Goal: Transaction & Acquisition: Purchase product/service

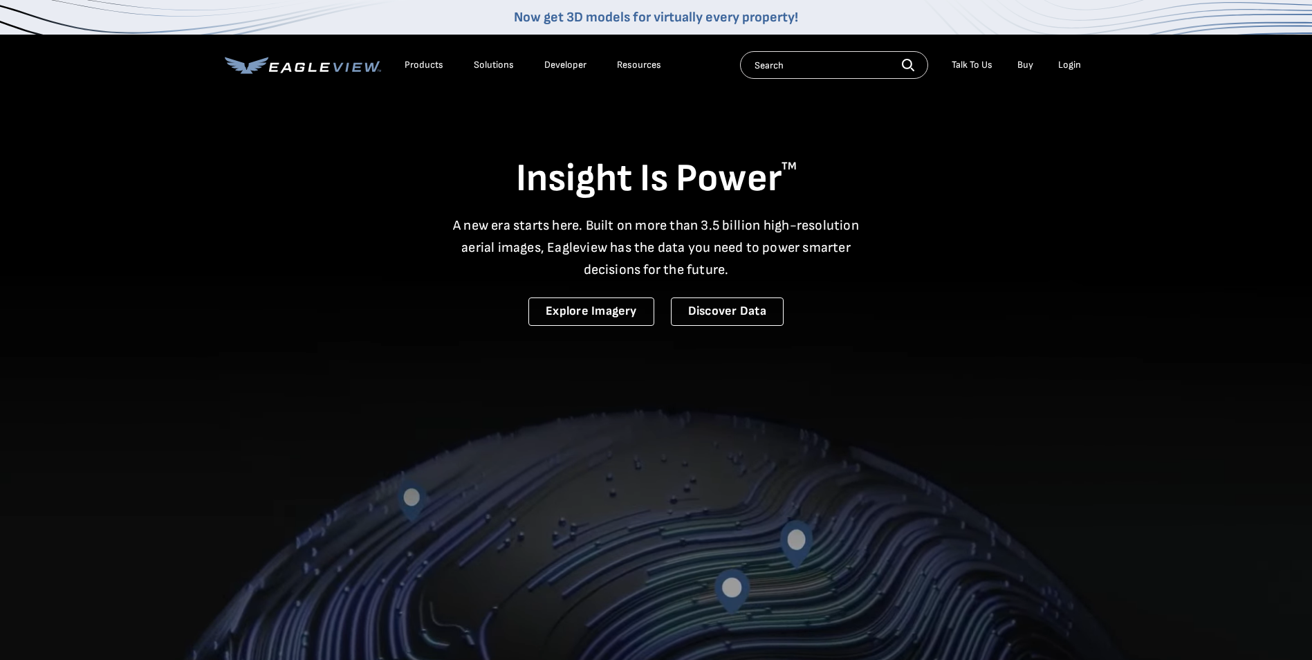
click at [1065, 66] on div "Login" at bounding box center [1069, 65] width 23 height 12
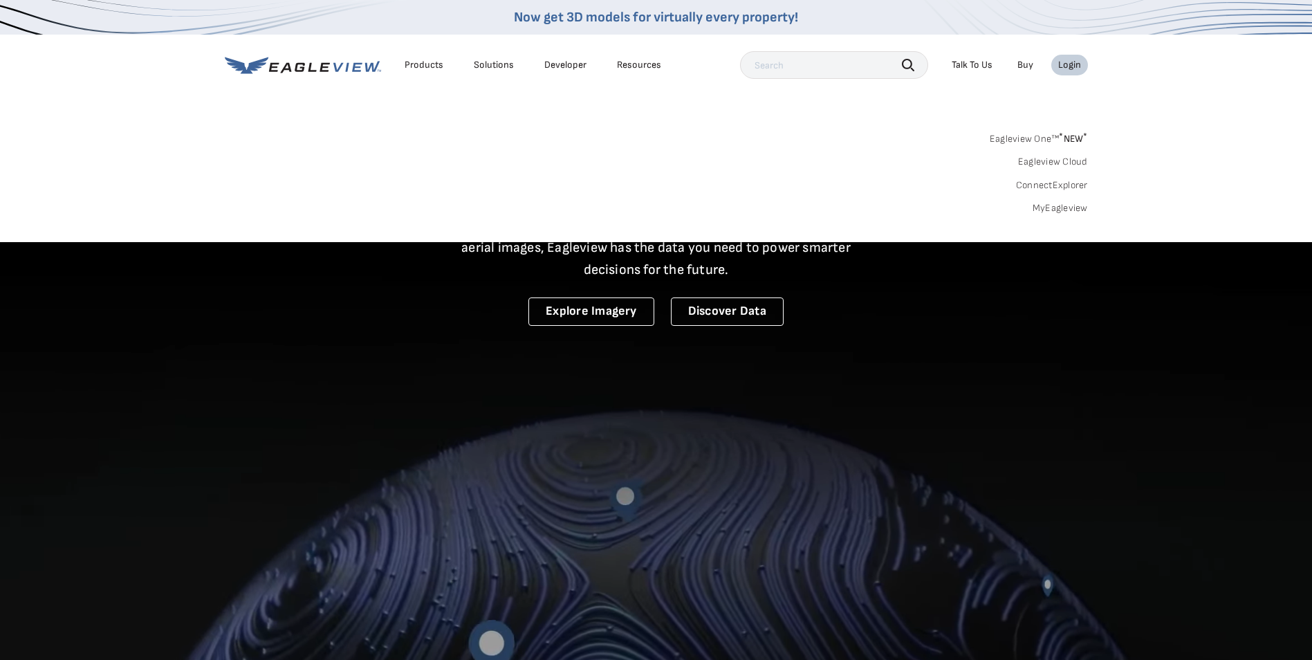
click at [1048, 208] on link "MyEagleview" at bounding box center [1060, 208] width 55 height 12
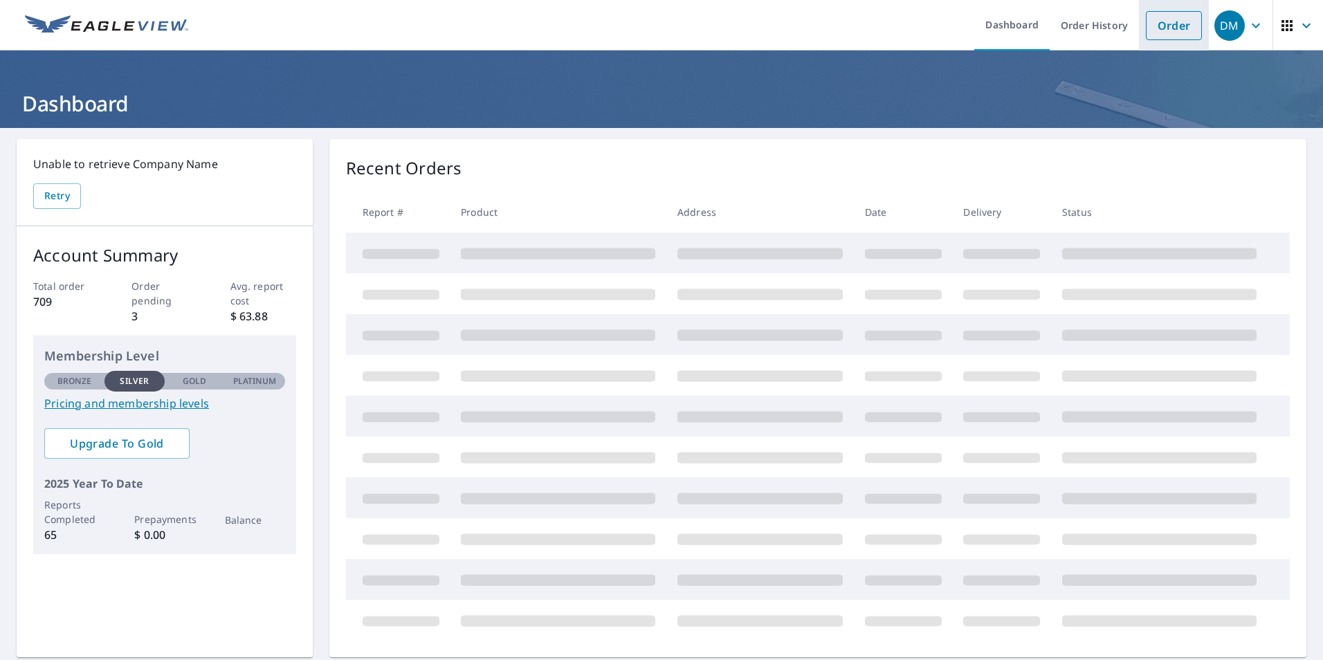
click at [1159, 26] on link "Order" at bounding box center [1174, 25] width 56 height 29
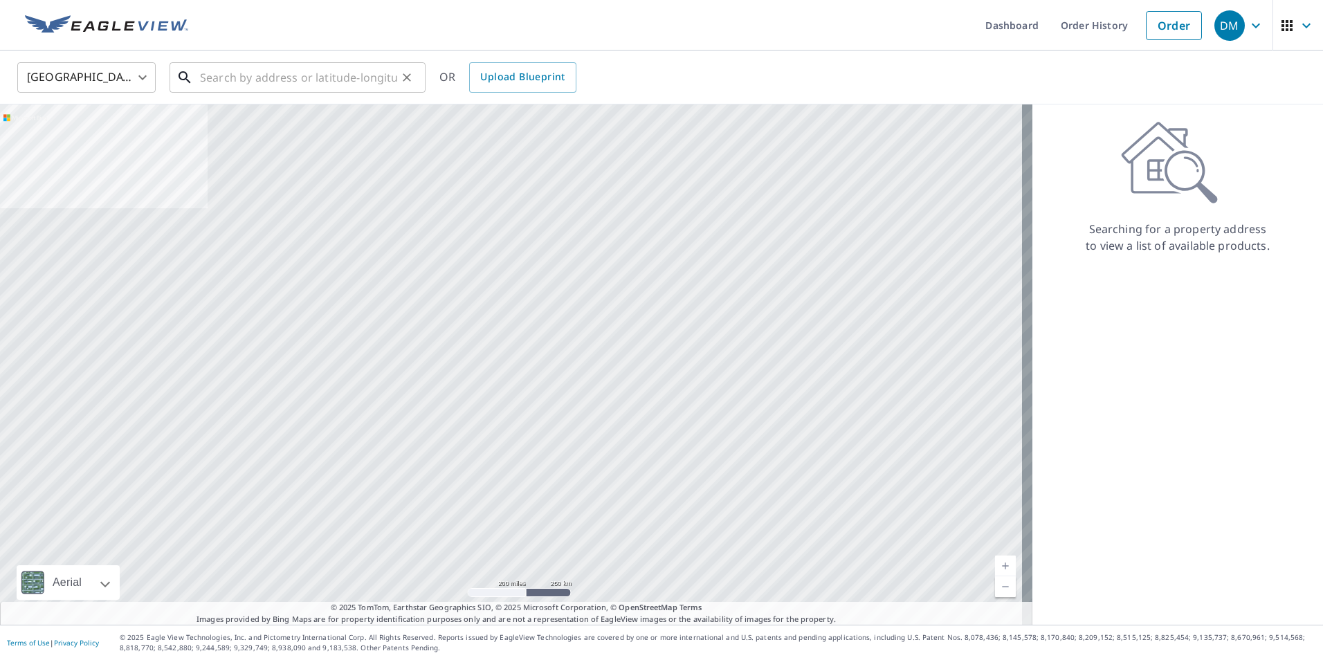
click at [214, 80] on input "text" at bounding box center [298, 77] width 197 height 39
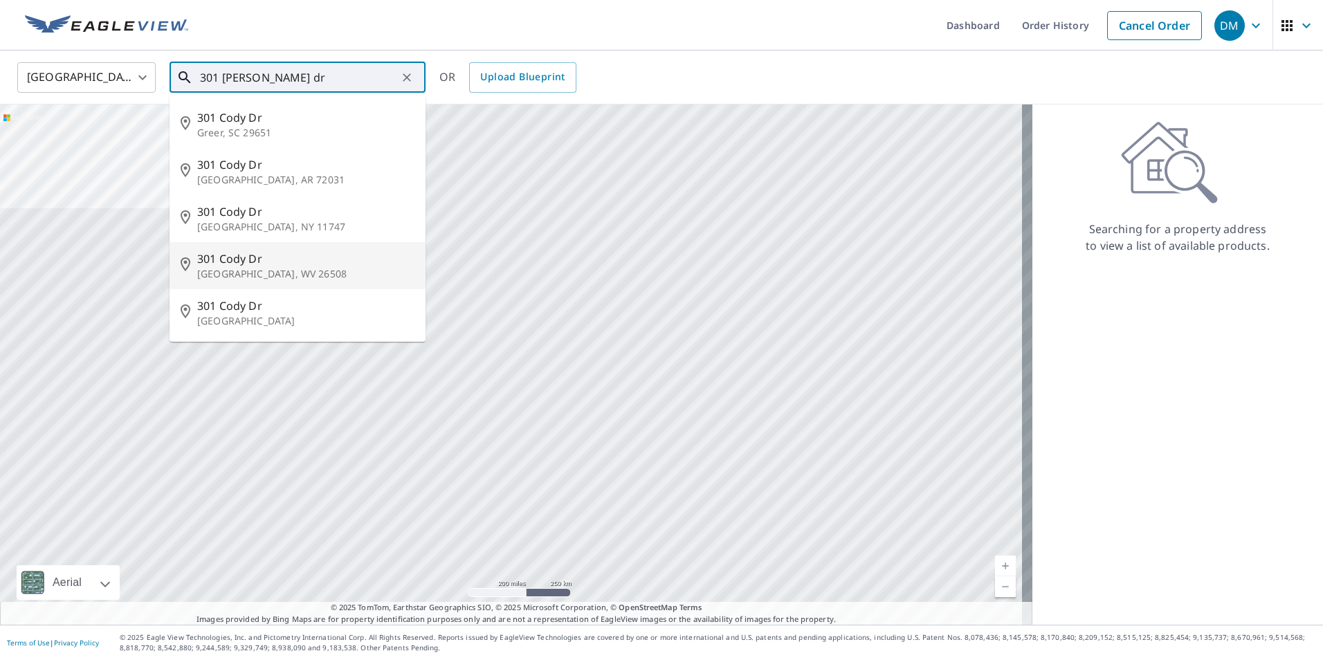
click at [241, 267] on p "[GEOGRAPHIC_DATA], WV 26508" at bounding box center [305, 274] width 217 height 14
type input "[STREET_ADDRESS][PERSON_NAME]"
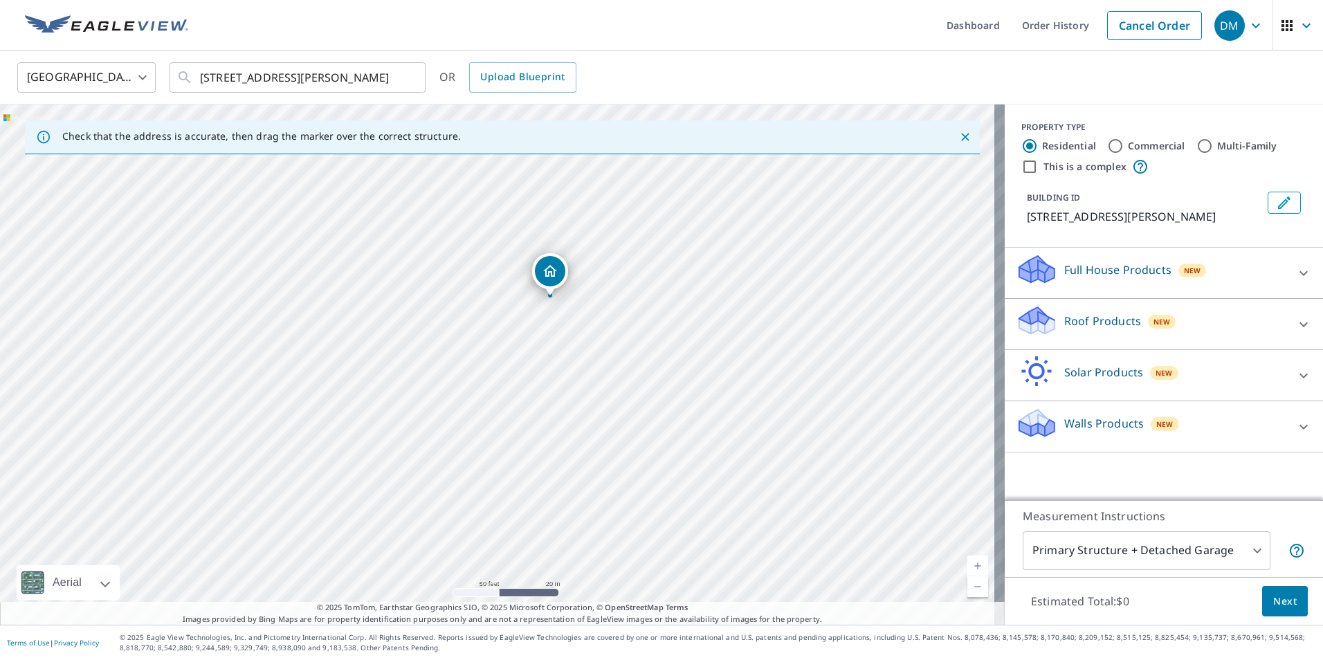
click at [1079, 322] on p "Roof Products" at bounding box center [1102, 321] width 77 height 17
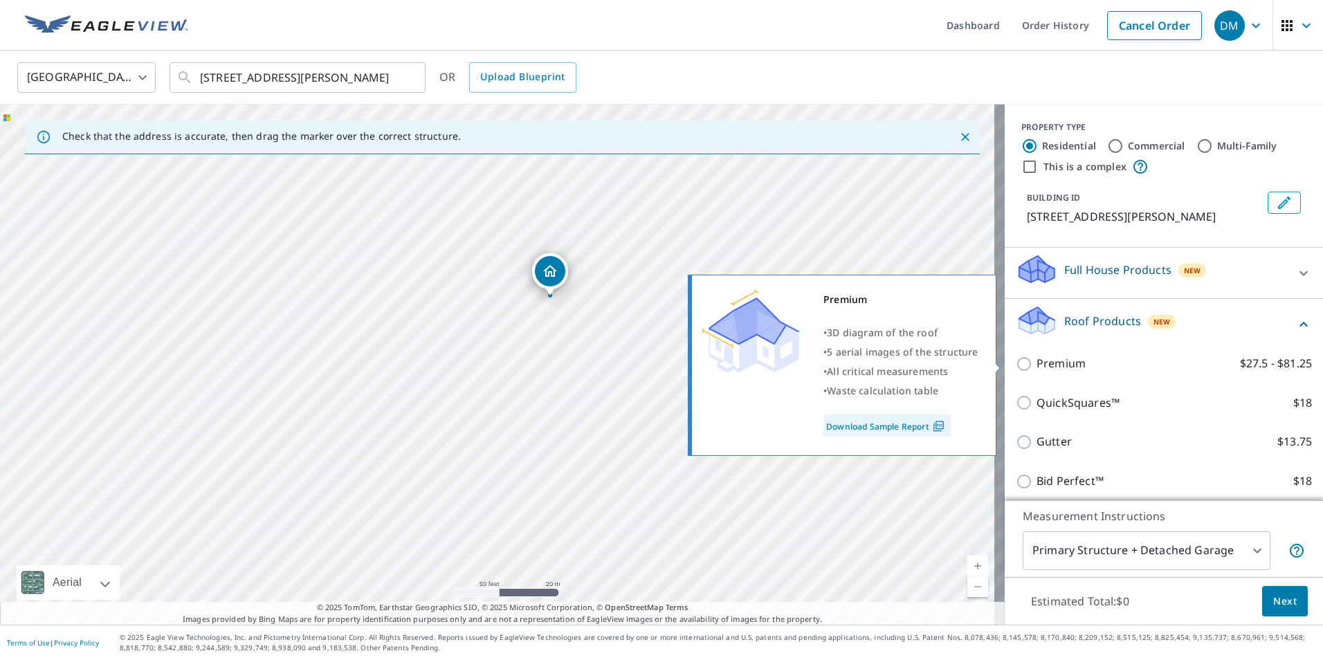
click at [1016, 365] on input "Premium $27.5 - $81.25" at bounding box center [1026, 364] width 21 height 17
checkbox input "true"
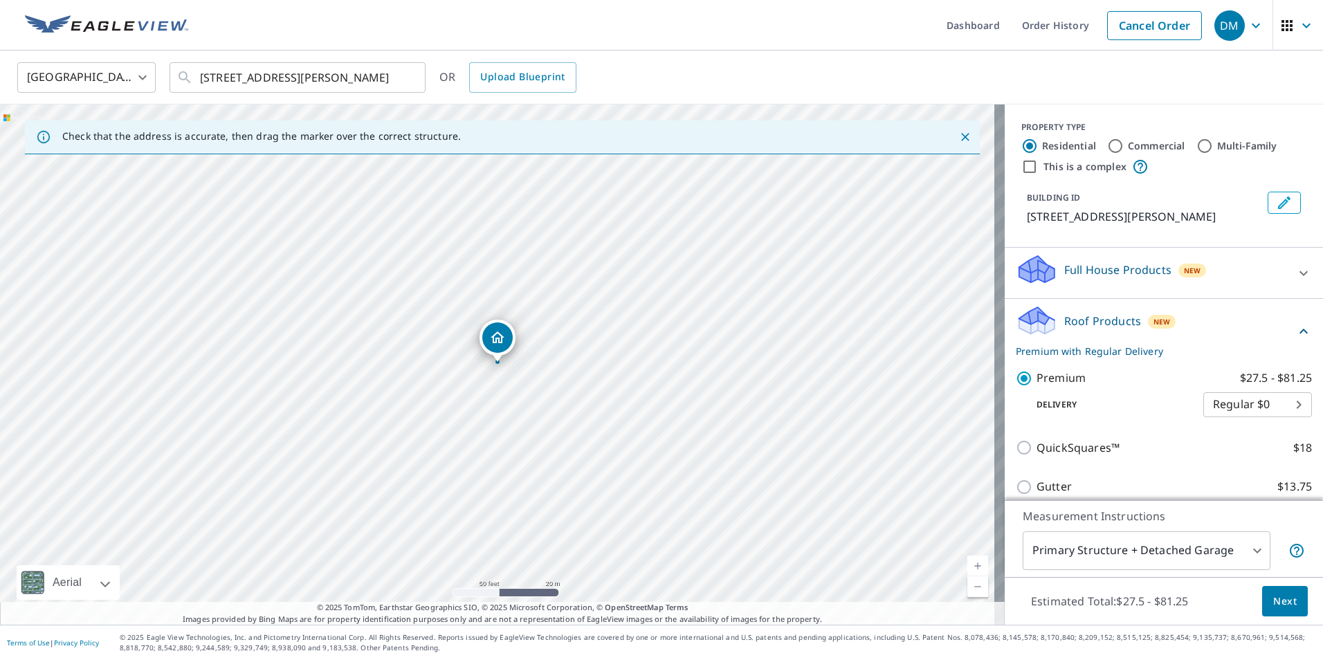
click at [1276, 604] on span "Next" at bounding box center [1285, 601] width 24 height 17
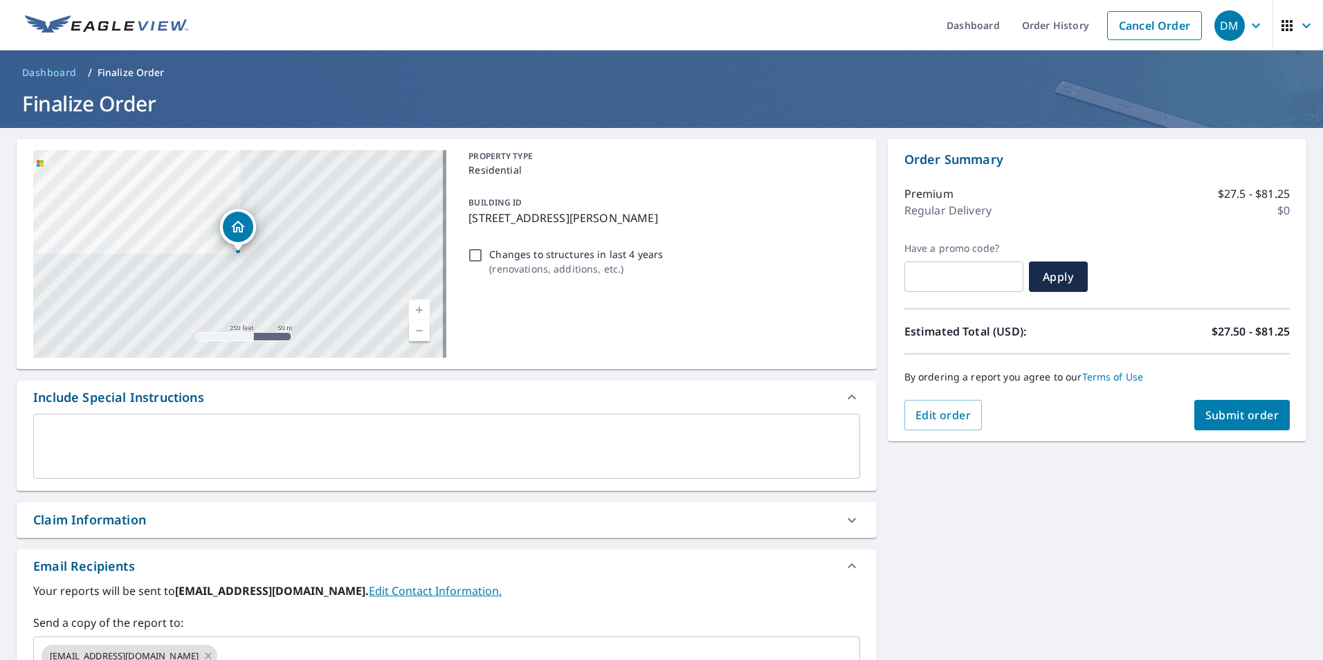
click at [1215, 409] on span "Submit order" at bounding box center [1242, 414] width 74 height 15
